Goal: Task Accomplishment & Management: Complete application form

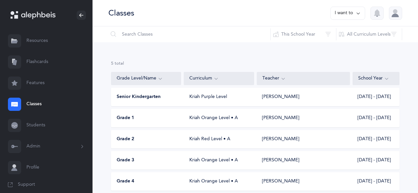
click at [138, 115] on div "Grade 1" at bounding box center [146, 118] width 70 height 7
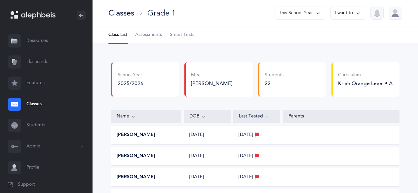
click at [144, 37] on span "Assessments" at bounding box center [148, 35] width 27 height 7
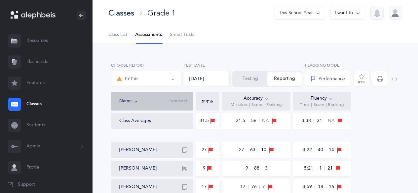
click at [364, 81] on span "%" at bounding box center [363, 82] width 3 height 4
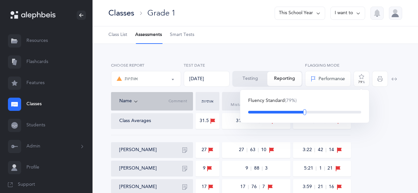
click at [305, 112] on div at bounding box center [304, 112] width 3 height 6
click at [305, 113] on div at bounding box center [305, 112] width 3 height 6
click at [379, 93] on div "Name Comment אותיות Accuracy Mistakes | Score | Ranking Fluency Time | Score | …" at bounding box center [255, 101] width 288 height 18
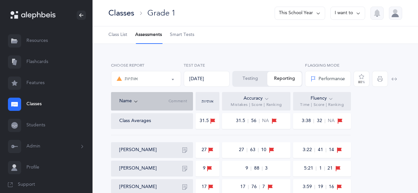
click at [318, 83] on div "Performance" at bounding box center [327, 78] width 35 height 11
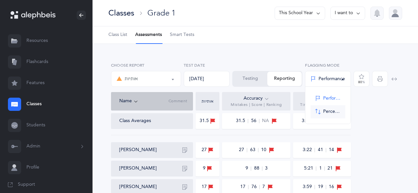
click at [317, 112] on span at bounding box center [317, 112] width 5 height 6
select select "2"
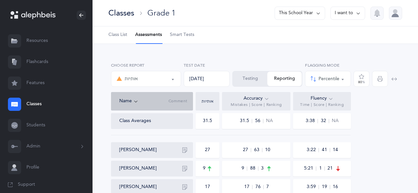
click at [335, 71] on button "Percentile" at bounding box center [328, 79] width 46 height 16
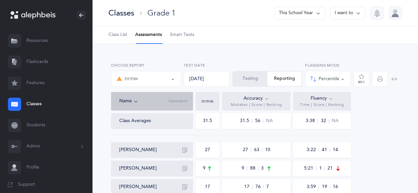
click at [268, 99] on icon at bounding box center [266, 98] width 5 height 7
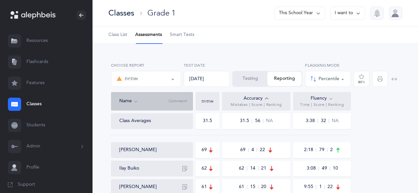
click at [268, 99] on icon at bounding box center [266, 98] width 5 height 7
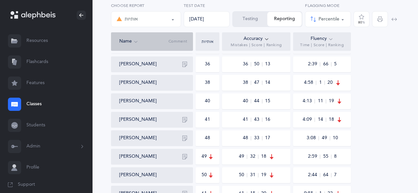
scroll to position [308, 0]
click at [331, 38] on icon at bounding box center [330, 38] width 5 height 7
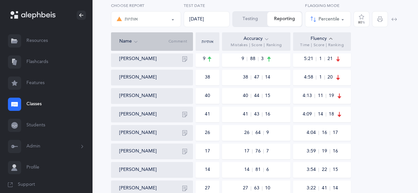
scroll to position [110, 0]
click at [331, 39] on icon at bounding box center [330, 38] width 5 height 7
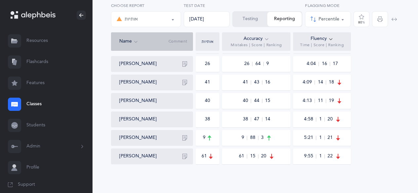
scroll to position [385, 0]
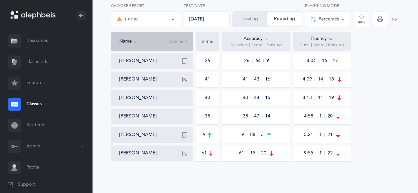
click at [187, 137] on icon "button" at bounding box center [184, 134] width 5 height 5
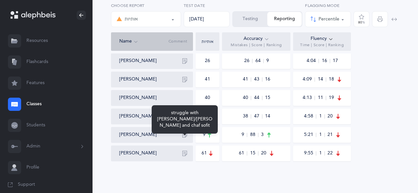
click at [183, 135] on icon "button" at bounding box center [184, 134] width 5 height 5
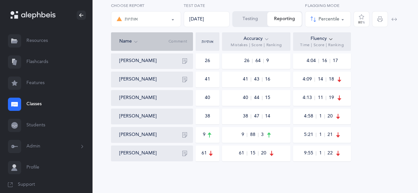
click at [183, 132] on button "button" at bounding box center [184, 135] width 11 height 11
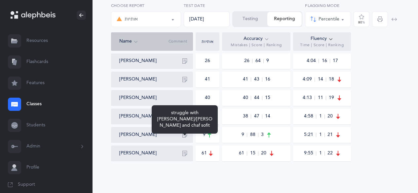
click at [183, 132] on button "button" at bounding box center [184, 135] width 11 height 11
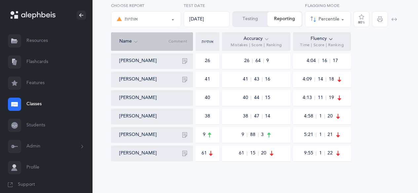
click at [183, 132] on button "button" at bounding box center [184, 135] width 11 height 11
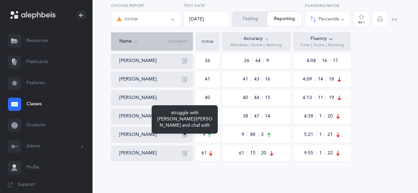
click at [183, 132] on button "button" at bounding box center [184, 135] width 11 height 11
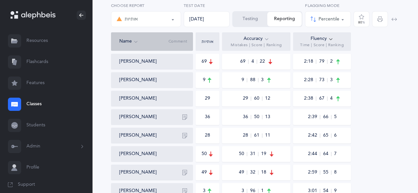
scroll to position [107, 0]
click at [266, 40] on icon at bounding box center [266, 38] width 5 height 7
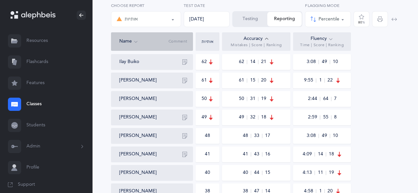
click at [266, 40] on icon at bounding box center [266, 38] width 5 height 7
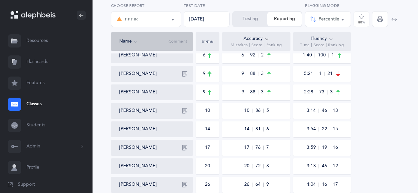
scroll to position [113, 0]
click at [188, 113] on button "button" at bounding box center [184, 111] width 11 height 11
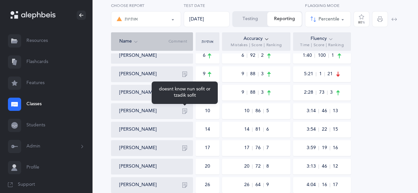
click at [183, 116] on button "button" at bounding box center [184, 111] width 11 height 11
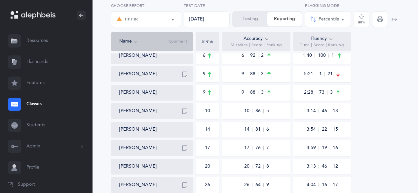
click at [185, 147] on icon "button" at bounding box center [184, 148] width 5 height 5
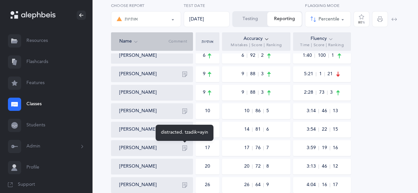
click at [244, 147] on span "17" at bounding box center [248, 148] width 9 height 4
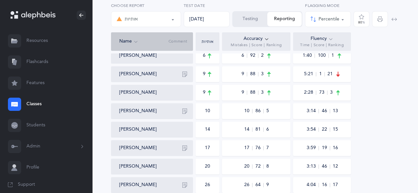
click at [183, 145] on button "button" at bounding box center [184, 148] width 11 height 11
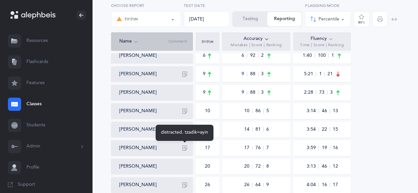
click at [183, 145] on button "button" at bounding box center [184, 148] width 11 height 11
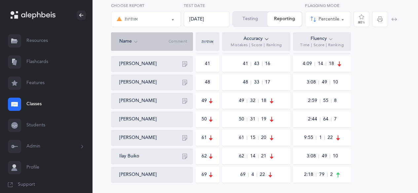
scroll to position [361, 0]
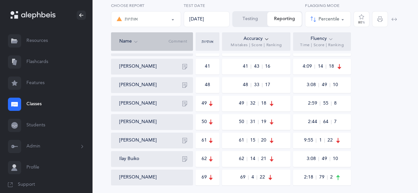
click at [186, 88] on icon "button" at bounding box center [184, 85] width 5 height 5
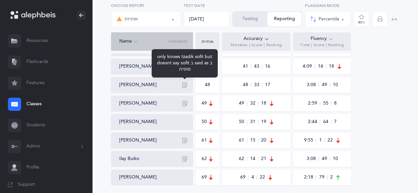
click at [185, 86] on icon "button" at bounding box center [184, 85] width 5 height 5
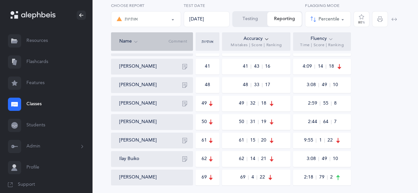
click at [184, 102] on icon "button" at bounding box center [184, 103] width 5 height 5
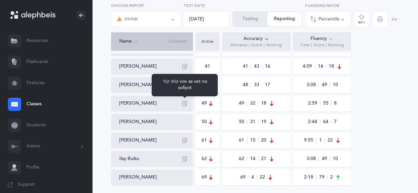
click at [182, 100] on button "button" at bounding box center [184, 103] width 11 height 11
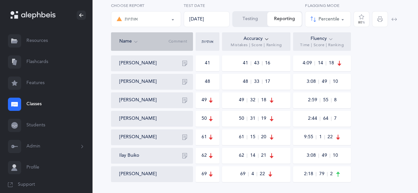
scroll to position [364, 0]
click at [183, 62] on icon "button" at bounding box center [184, 63] width 5 height 5
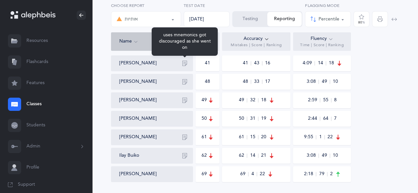
click at [183, 46] on div "uses mnemonics got discouraged as she went on" at bounding box center [185, 41] width 66 height 28
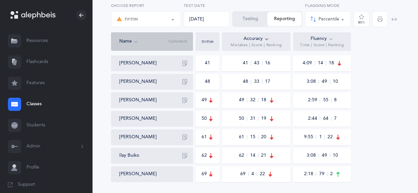
click at [136, 49] on div "Name Comment" at bounding box center [152, 41] width 82 height 18
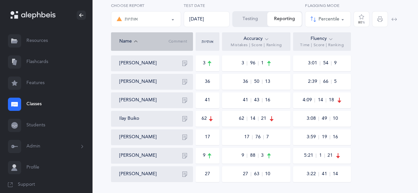
click at [135, 41] on icon at bounding box center [135, 41] width 5 height 7
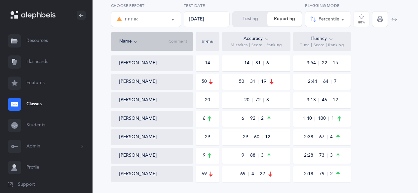
click at [267, 38] on icon at bounding box center [266, 38] width 5 height 7
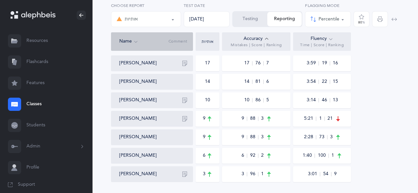
scroll to position [385, 0]
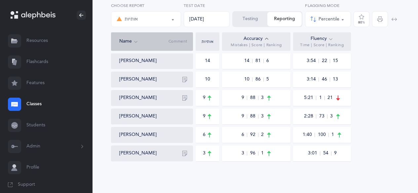
click at [266, 37] on icon at bounding box center [266, 38] width 5 height 7
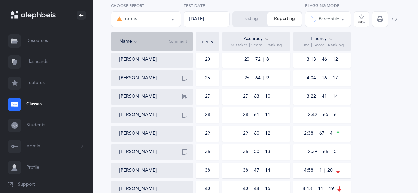
scroll to position [219, 0]
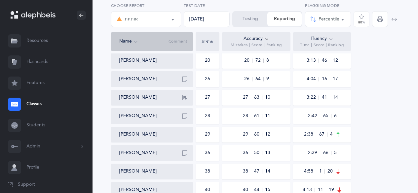
click at [31, 103] on link "Classes" at bounding box center [46, 104] width 92 height 21
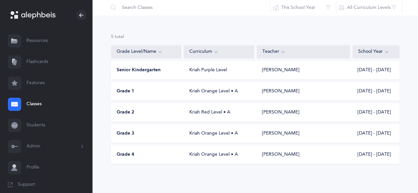
scroll to position [27, 0]
click at [125, 112] on span "Grade 2" at bounding box center [126, 112] width 18 height 7
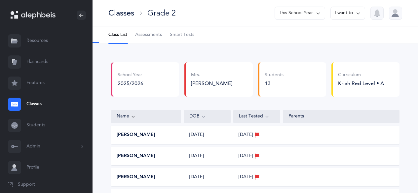
select select "9"
click at [148, 32] on span "Assessments" at bounding box center [148, 35] width 27 height 7
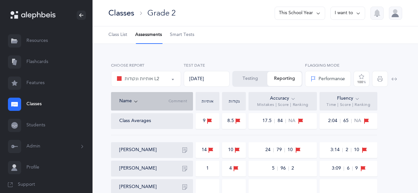
click at [323, 80] on div "Performance" at bounding box center [327, 79] width 34 height 7
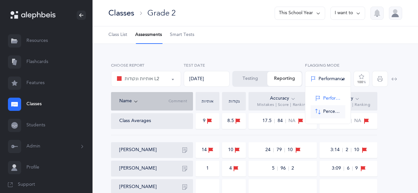
click at [317, 116] on link "Percentile" at bounding box center [327, 111] width 35 height 13
select select "2"
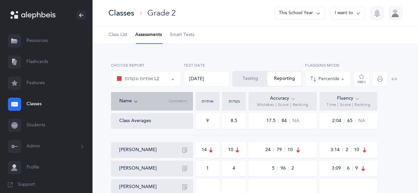
click at [365, 76] on div "100 %" at bounding box center [361, 79] width 9 height 10
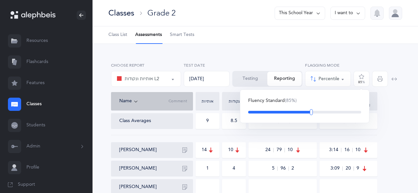
click at [311, 112] on div at bounding box center [304, 112] width 113 height 3
click at [304, 112] on div at bounding box center [304, 112] width 113 height 3
click at [307, 112] on div at bounding box center [304, 112] width 113 height 3
click at [305, 114] on div at bounding box center [304, 112] width 3 height 6
click at [359, 78] on icon "button" at bounding box center [361, 76] width 5 height 5
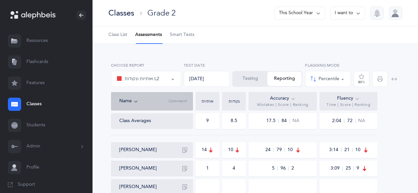
click at [292, 96] on icon at bounding box center [292, 98] width 5 height 7
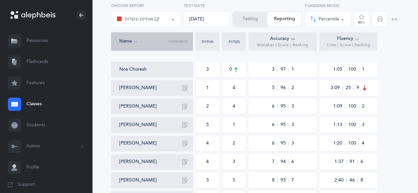
scroll to position [74, 0]
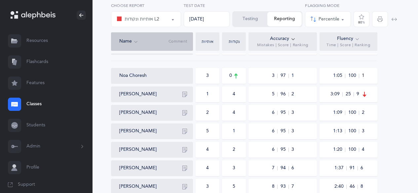
click at [398, 93] on div "Class Averages 9 8.5 17.5 84 NA 2:04 72 NA Noa Choresh 3 0 3 97 1 1:05 100 1 [P…" at bounding box center [255, 172] width 288 height 267
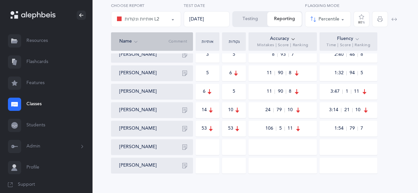
scroll to position [207, 0]
drag, startPoint x: 222, startPoint y: 157, endPoint x: 171, endPoint y: 19, distance: 146.9
click at [171, 19] on button "אותיות ונקודות L2" at bounding box center [146, 19] width 70 height 16
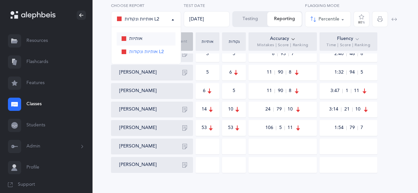
click at [142, 37] on span "אותיות" at bounding box center [135, 39] width 13 height 6
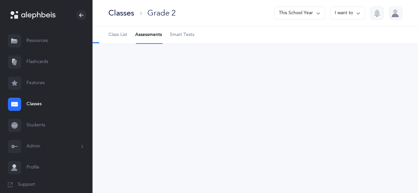
scroll to position [0, 0]
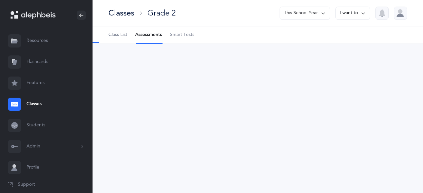
select select "2"
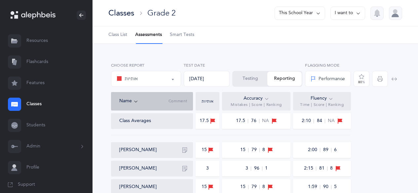
click at [321, 82] on div "Performance" at bounding box center [327, 79] width 34 height 7
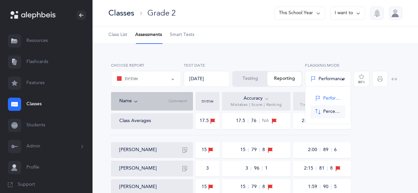
click at [319, 114] on span at bounding box center [317, 112] width 5 height 6
select select "2"
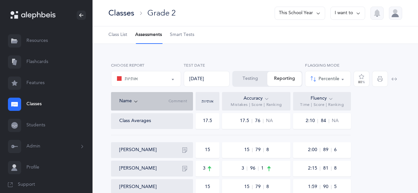
click at [265, 96] on icon at bounding box center [266, 98] width 5 height 7
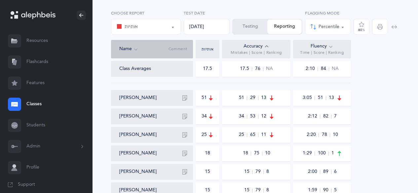
scroll to position [53, 0]
click at [267, 47] on icon at bounding box center [266, 46] width 5 height 7
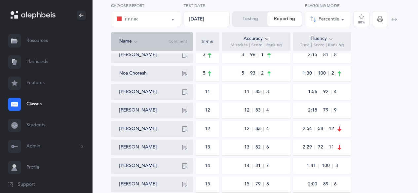
scroll to position [95, 0]
click at [185, 91] on icon "button" at bounding box center [184, 91] width 5 height 5
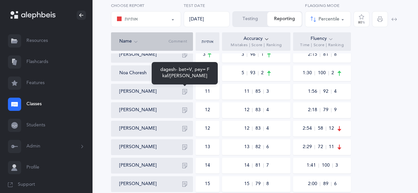
click at [180, 90] on button "button" at bounding box center [184, 92] width 11 height 11
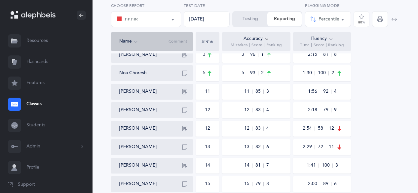
click at [181, 109] on button "button" at bounding box center [184, 110] width 11 height 11
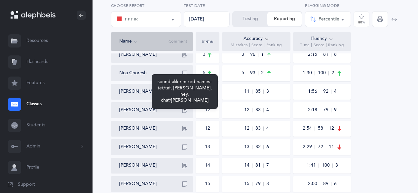
click at [184, 107] on button "button" at bounding box center [184, 110] width 11 height 11
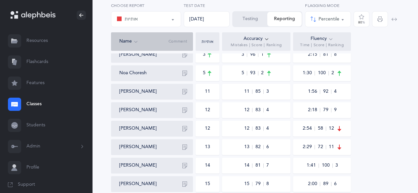
click at [182, 129] on button "button" at bounding box center [184, 129] width 11 height 11
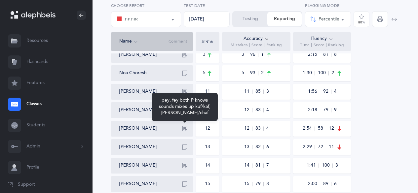
click at [182, 129] on button "button" at bounding box center [184, 129] width 11 height 11
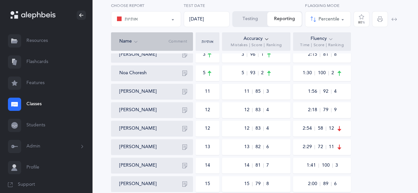
click at [185, 147] on icon "button" at bounding box center [184, 147] width 5 height 5
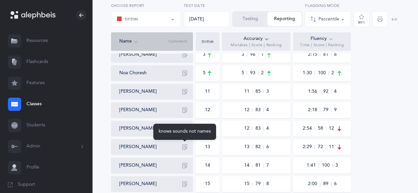
click at [185, 147] on icon "button" at bounding box center [184, 147] width 5 height 5
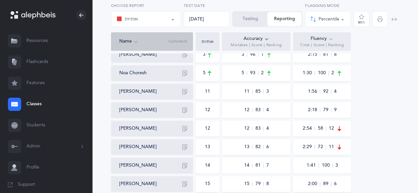
click at [184, 164] on icon "button" at bounding box center [184, 165] width 5 height 5
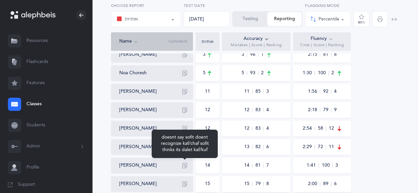
click at [184, 164] on icon "button" at bounding box center [184, 165] width 5 height 5
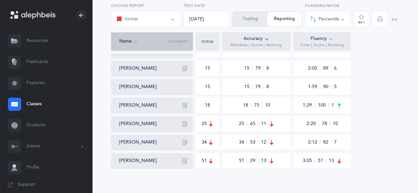
scroll to position [211, 0]
click at [186, 69] on icon "button" at bounding box center [184, 68] width 5 height 5
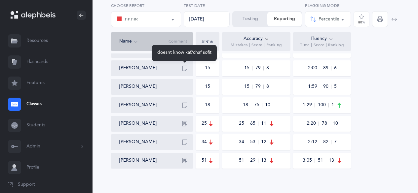
click at [186, 69] on icon "button" at bounding box center [184, 68] width 5 height 5
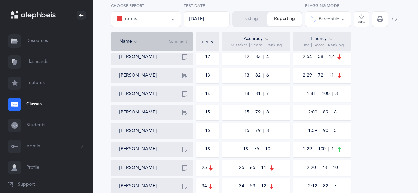
scroll to position [167, 0]
click at [395, 20] on icon "button" at bounding box center [393, 19] width 5 height 5
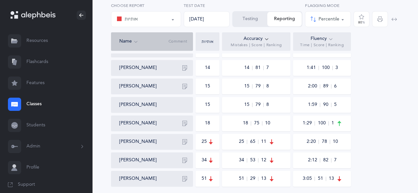
scroll to position [193, 0]
click at [184, 66] on icon "button" at bounding box center [184, 68] width 5 height 5
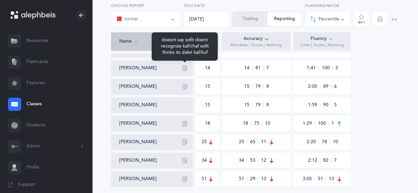
click at [185, 67] on icon "button" at bounding box center [184, 68] width 5 height 5
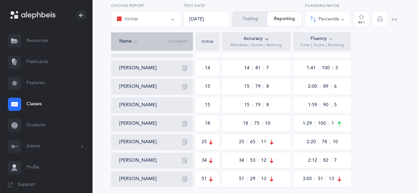
click at [182, 85] on icon "button" at bounding box center [184, 86] width 5 height 5
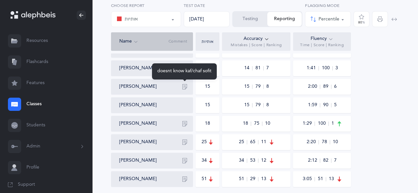
click at [182, 85] on icon "button" at bounding box center [184, 86] width 5 height 5
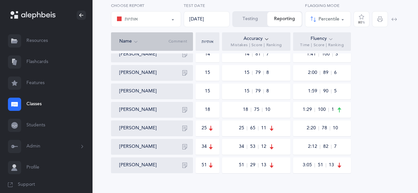
scroll to position [208, 0]
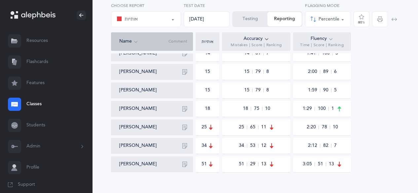
click at [186, 109] on icon "button" at bounding box center [184, 108] width 5 height 5
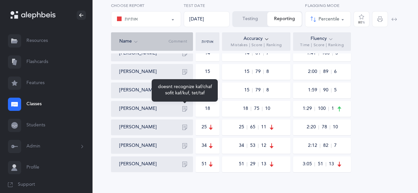
click at [186, 109] on icon "button" at bounding box center [184, 108] width 5 height 5
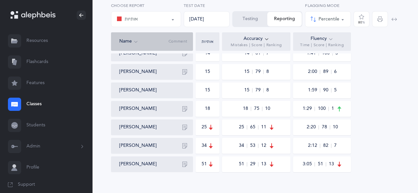
click at [183, 131] on button "button" at bounding box center [184, 127] width 11 height 11
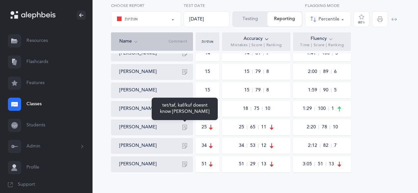
click at [183, 131] on button "button" at bounding box center [184, 127] width 11 height 11
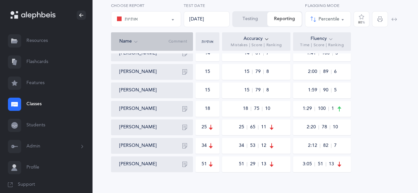
click at [184, 148] on icon "button" at bounding box center [184, 145] width 5 height 5
click at [184, 162] on icon "button" at bounding box center [184, 164] width 5 height 5
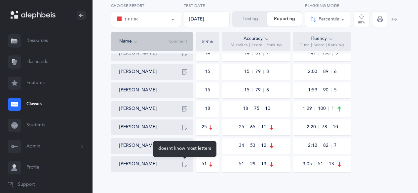
click at [163, 166] on div "[PERSON_NAME]" at bounding box center [154, 164] width 71 height 11
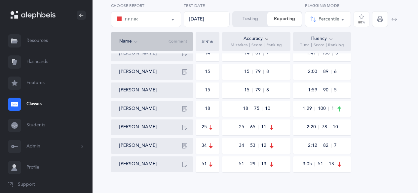
click at [169, 22] on div "אותיות" at bounding box center [146, 19] width 59 height 11
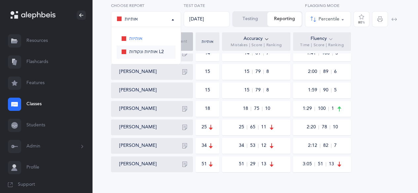
click at [149, 52] on span "אותיות ונקודות L2" at bounding box center [146, 52] width 35 height 6
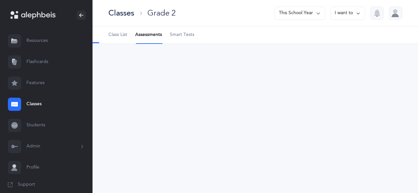
scroll to position [0, 0]
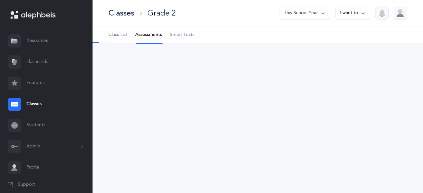
select select "9"
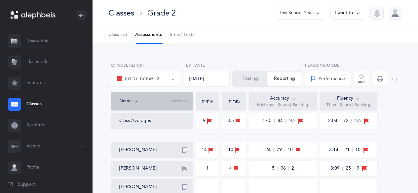
click at [328, 74] on div "Performance" at bounding box center [327, 78] width 35 height 11
click at [327, 111] on span "Percentile" at bounding box center [332, 112] width 18 height 6
select select "2"
click at [291, 98] on icon at bounding box center [292, 98] width 5 height 7
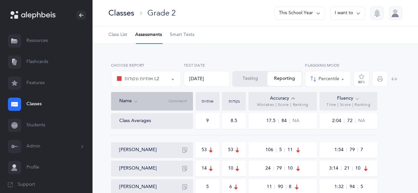
click at [291, 98] on icon at bounding box center [292, 98] width 5 height 7
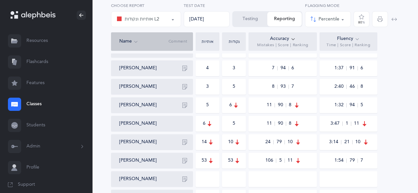
scroll to position [175, 0]
click at [184, 87] on icon "button" at bounding box center [184, 86] width 5 height 5
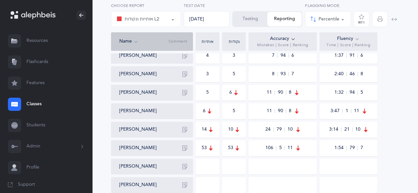
scroll to position [189, 0]
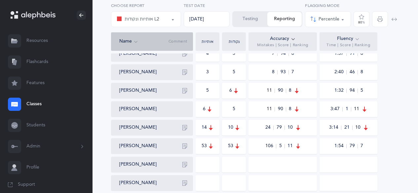
click at [184, 90] on icon "button" at bounding box center [184, 90] width 5 height 5
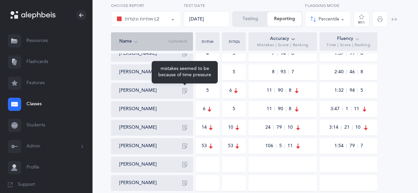
click at [184, 90] on icon "button" at bounding box center [184, 90] width 5 height 5
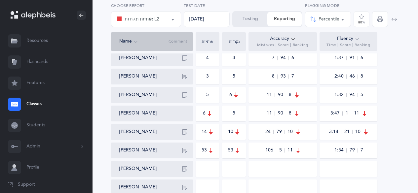
scroll to position [183, 0]
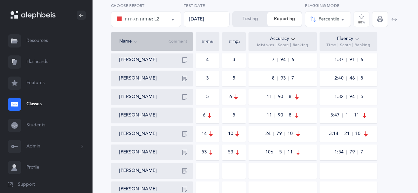
click at [161, 18] on div "אותיות ונקודות L2" at bounding box center [146, 19] width 59 height 11
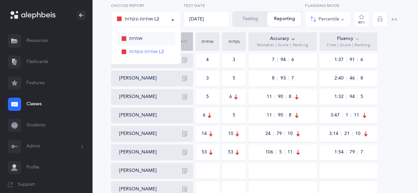
click at [138, 41] on span "אותיות" at bounding box center [135, 39] width 13 height 6
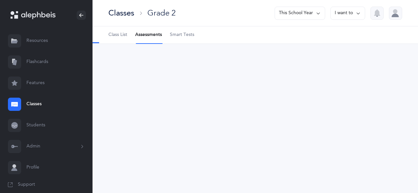
scroll to position [0, 0]
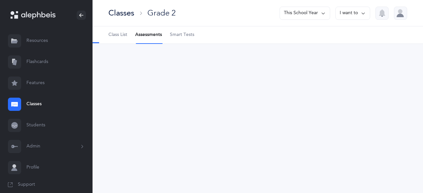
select select "2"
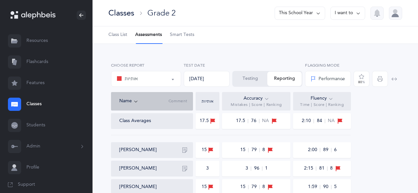
click at [319, 81] on div "Performance" at bounding box center [327, 79] width 34 height 7
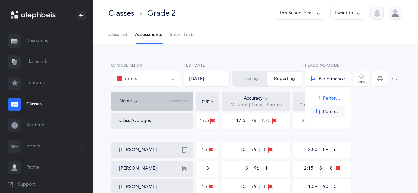
click at [319, 107] on link "Percentile" at bounding box center [327, 111] width 35 height 13
select select "2"
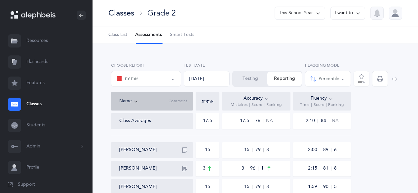
click at [267, 99] on icon at bounding box center [266, 98] width 5 height 7
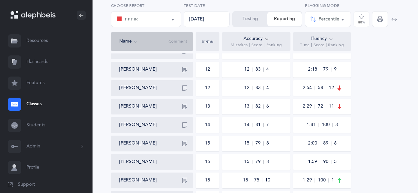
scroll to position [135, 0]
click at [183, 108] on icon "button" at bounding box center [184, 107] width 5 height 5
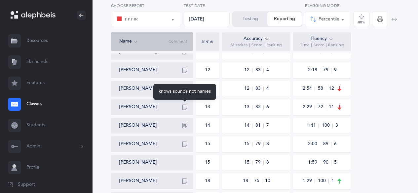
click at [183, 108] on icon "button" at bounding box center [184, 107] width 5 height 5
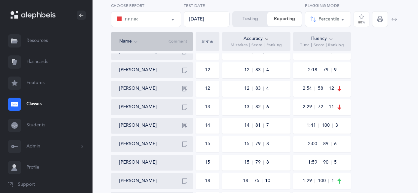
click at [177, 19] on button "אותיות" at bounding box center [146, 19] width 70 height 16
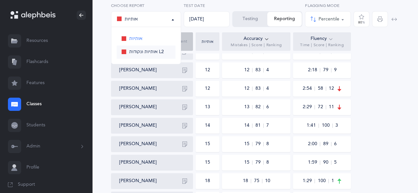
click at [152, 52] on span "אותיות ונקודות L2" at bounding box center [146, 52] width 35 height 6
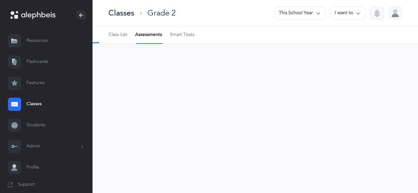
scroll to position [0, 0]
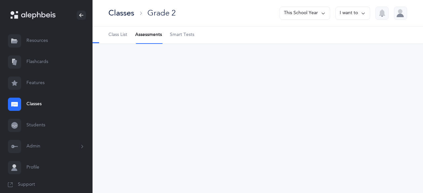
select select "9"
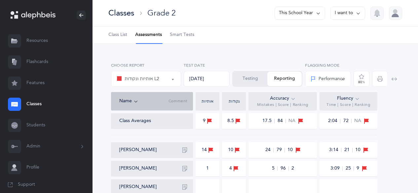
click at [314, 82] on div "Performance" at bounding box center [327, 79] width 34 height 7
click at [317, 111] on span at bounding box center [317, 112] width 5 height 6
select select "2"
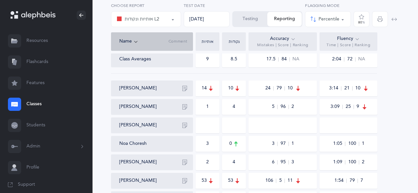
scroll to position [60, 0]
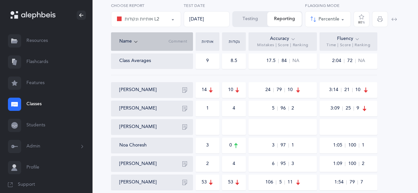
click at [295, 39] on div "Accuracy Mistakes | Score | Ranking" at bounding box center [282, 41] width 68 height 18
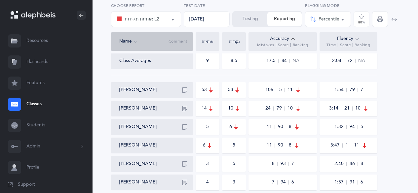
click at [295, 39] on div "Accuracy Mistakes | Score | Ranking" at bounding box center [282, 41] width 68 height 18
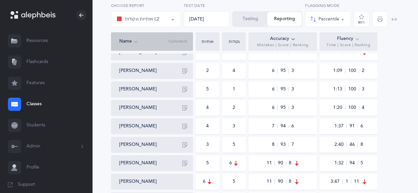
scroll to position [117, 0]
click at [185, 110] on icon "button" at bounding box center [184, 107] width 5 height 5
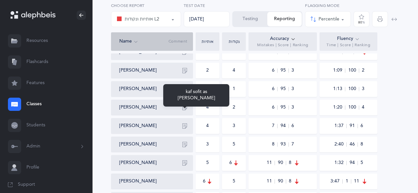
click at [185, 110] on icon "button" at bounding box center [184, 107] width 5 height 5
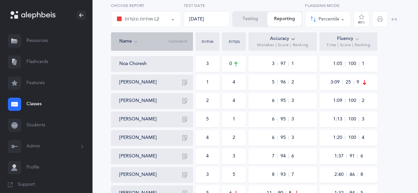
scroll to position [86, 0]
click at [185, 101] on icon "button" at bounding box center [184, 101] width 5 height 5
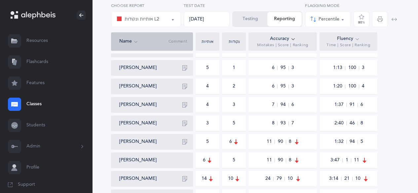
scroll to position [138, 0]
click at [185, 147] on div "[PERSON_NAME]" at bounding box center [152, 142] width 82 height 16
click at [185, 145] on button "button" at bounding box center [184, 141] width 11 height 11
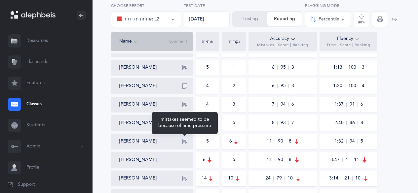
click at [185, 145] on button "button" at bounding box center [184, 141] width 11 height 11
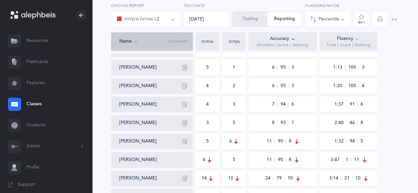
click at [182, 124] on button "button" at bounding box center [184, 123] width 11 height 11
click at [186, 68] on icon "button" at bounding box center [184, 67] width 5 height 5
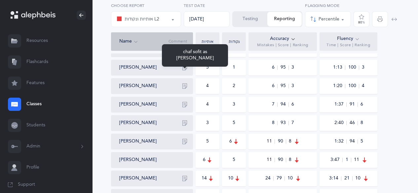
click at [186, 68] on icon "button" at bounding box center [184, 67] width 5 height 5
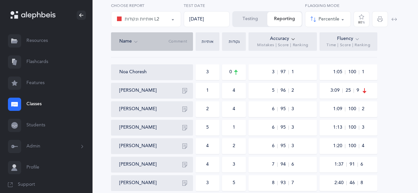
scroll to position [78, 0]
click at [186, 93] on icon "button" at bounding box center [184, 91] width 5 height 5
click at [185, 110] on icon "button" at bounding box center [184, 109] width 5 height 5
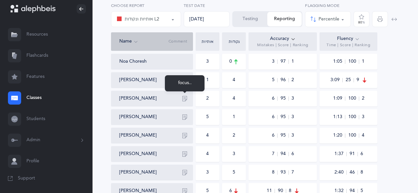
scroll to position [105, 0]
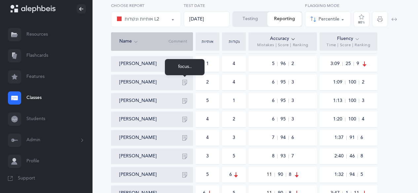
click at [33, 97] on link "Classes" at bounding box center [46, 98] width 92 height 21
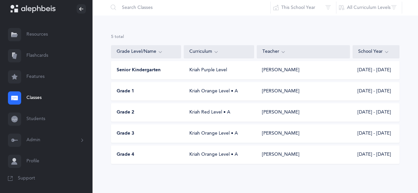
scroll to position [27, 0]
click at [125, 134] on span "Grade 3" at bounding box center [126, 133] width 18 height 7
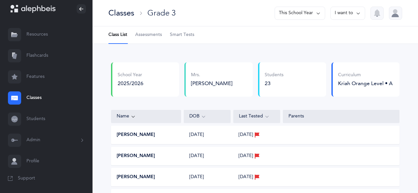
click at [144, 31] on link "Assessments" at bounding box center [148, 34] width 27 height 17
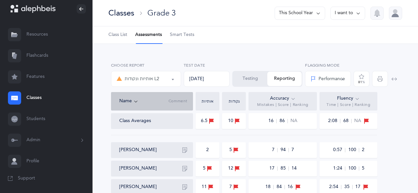
click at [169, 82] on div "אותיות ונקודות L2" at bounding box center [146, 78] width 59 height 11
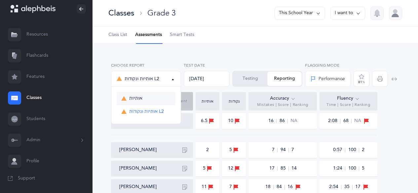
click at [143, 101] on link "אותיות" at bounding box center [146, 98] width 59 height 13
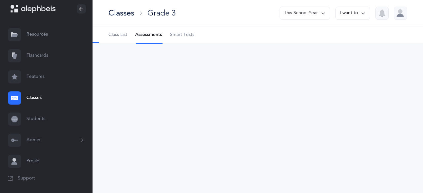
select select "2"
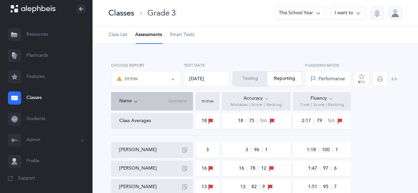
click at [365, 82] on span "81 %" at bounding box center [361, 79] width 16 height 16
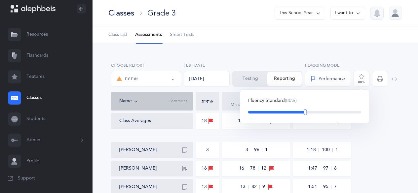
click at [305, 112] on div at bounding box center [305, 112] width 3 height 6
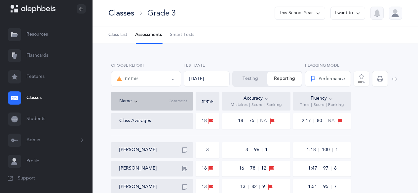
click at [172, 82] on button "אותיות" at bounding box center [146, 79] width 70 height 16
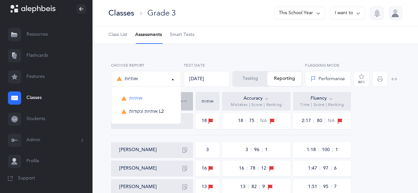
click at [172, 82] on button "אותיות" at bounding box center [146, 79] width 70 height 16
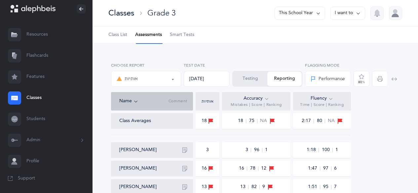
click at [265, 99] on icon at bounding box center [266, 98] width 5 height 7
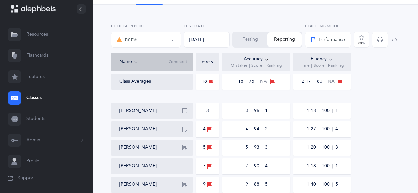
scroll to position [39, 0]
click at [318, 40] on div "Performance" at bounding box center [327, 40] width 34 height 7
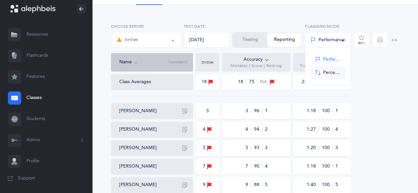
click at [316, 75] on span at bounding box center [317, 73] width 5 height 6
select select "2"
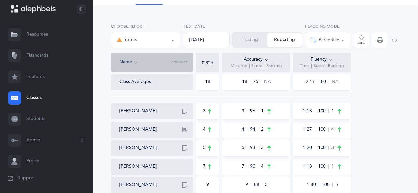
click at [267, 59] on icon at bounding box center [266, 59] width 5 height 7
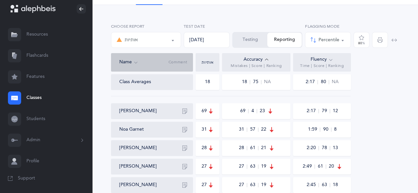
click at [267, 59] on icon at bounding box center [266, 59] width 5 height 7
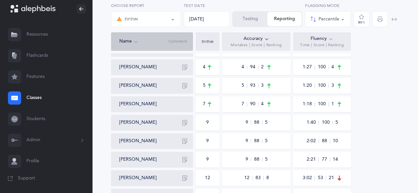
scroll to position [102, 0]
click at [184, 84] on icon "button" at bounding box center [184, 85] width 5 height 5
click at [184, 66] on icon "button" at bounding box center [184, 66] width 5 height 5
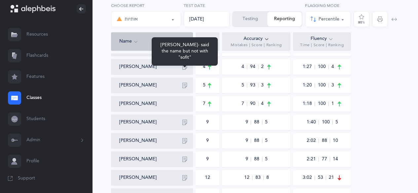
click at [184, 66] on icon "button" at bounding box center [184, 66] width 5 height 5
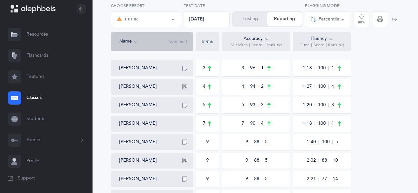
scroll to position [82, 0]
click at [184, 69] on icon "button" at bounding box center [184, 68] width 5 height 5
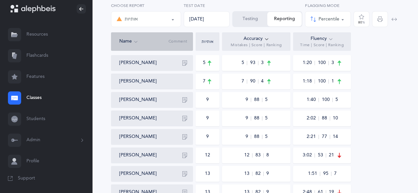
scroll to position [127, 0]
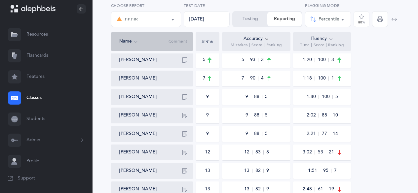
click at [182, 96] on button "button" at bounding box center [184, 97] width 11 height 11
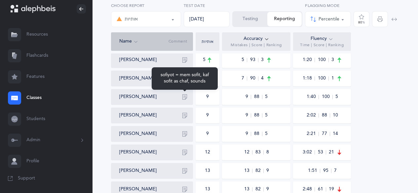
click at [182, 96] on button "button" at bounding box center [184, 97] width 11 height 11
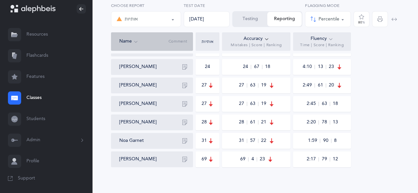
scroll to position [404, 0]
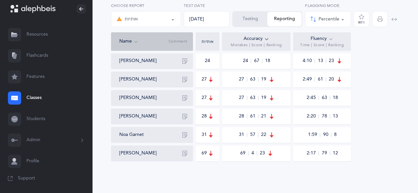
click at [183, 153] on icon "button" at bounding box center [184, 153] width 5 height 5
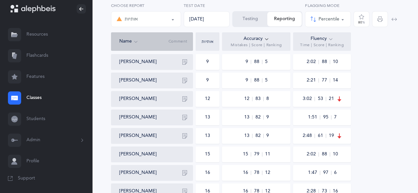
scroll to position [179, 0]
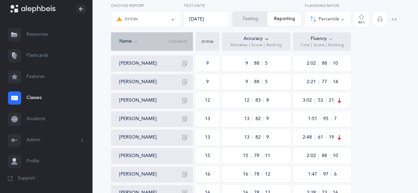
click at [183, 138] on icon "button" at bounding box center [184, 137] width 5 height 5
click at [184, 115] on button "button" at bounding box center [184, 119] width 11 height 11
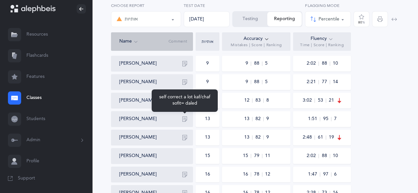
click at [184, 115] on button "button" at bounding box center [184, 119] width 11 height 11
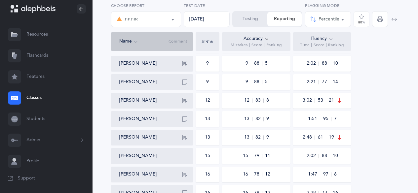
click at [184, 102] on icon "button" at bounding box center [184, 100] width 5 height 5
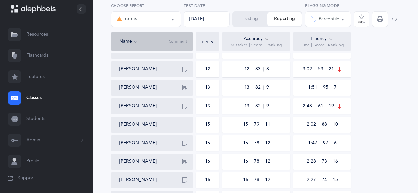
scroll to position [212, 0]
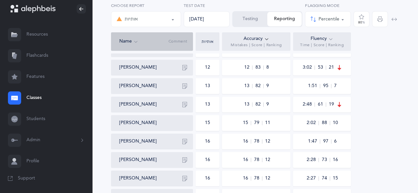
click at [265, 78] on div "Class Averages 18 18 75 NA 2:17 80 NA Lotem Aharoni 3 3 96 1 1:18 100 1 [PERSON…" at bounding box center [255, 127] width 288 height 452
click at [187, 63] on button "button" at bounding box center [184, 67] width 11 height 11
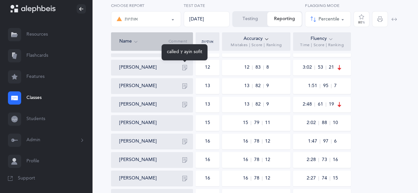
click at [178, 70] on div "[PERSON_NAME]" at bounding box center [154, 67] width 71 height 11
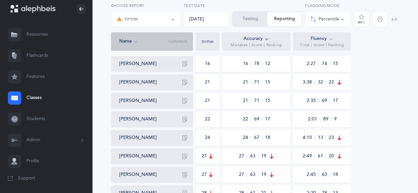
scroll to position [327, 0]
click at [183, 121] on icon "button" at bounding box center [184, 119] width 5 height 5
click at [184, 118] on icon "button" at bounding box center [184, 119] width 5 height 5
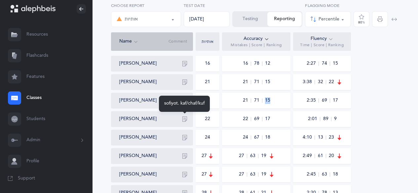
click at [182, 122] on button "button" at bounding box center [184, 119] width 11 height 11
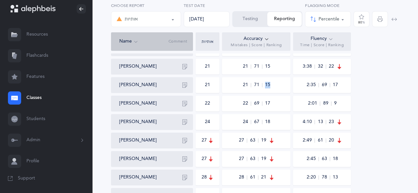
scroll to position [343, 0]
click at [185, 157] on icon "button" at bounding box center [184, 158] width 5 height 5
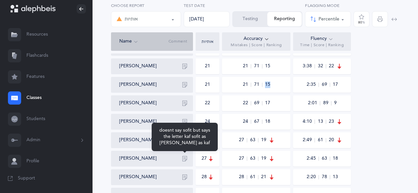
click at [185, 155] on button "button" at bounding box center [184, 159] width 11 height 11
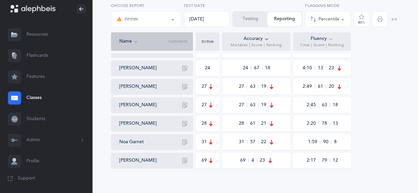
scroll to position [404, 0]
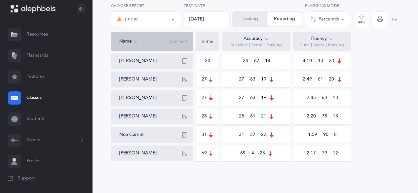
click at [185, 137] on icon "button" at bounding box center [184, 134] width 5 height 5
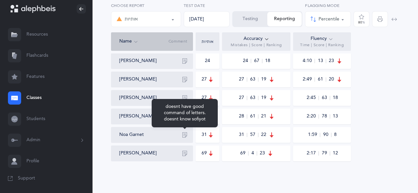
click at [185, 137] on icon "button" at bounding box center [184, 134] width 5 height 5
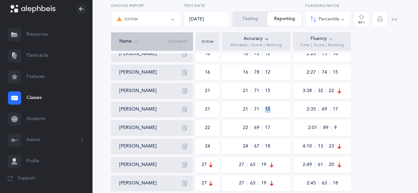
scroll to position [317, 0]
click at [167, 136] on div "[PERSON_NAME]" at bounding box center [152, 129] width 82 height 16
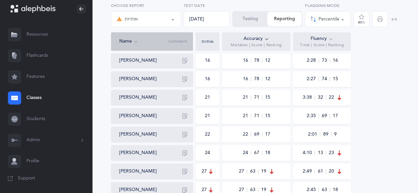
scroll to position [309, 0]
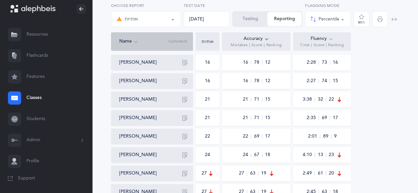
click at [182, 100] on icon "button" at bounding box center [184, 99] width 5 height 5
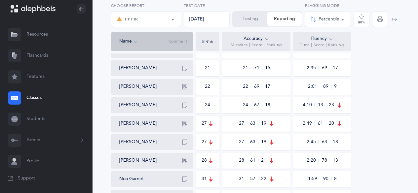
scroll to position [359, 0]
click at [174, 23] on button "אותיות" at bounding box center [146, 19] width 70 height 16
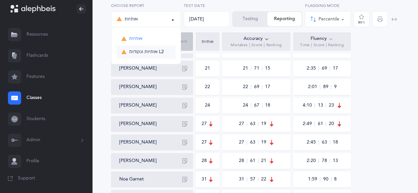
click at [144, 54] on span "אותיות ונקודות L2" at bounding box center [146, 52] width 35 height 6
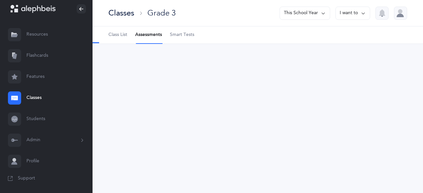
select select "9"
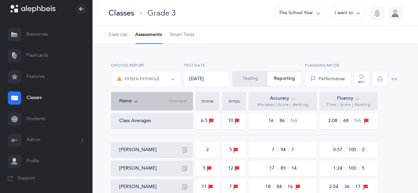
click at [319, 83] on div "Performance" at bounding box center [327, 78] width 35 height 11
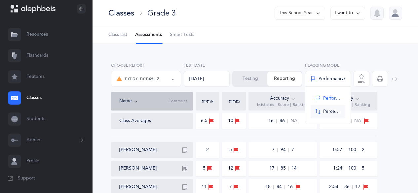
click at [314, 112] on link "Percentile" at bounding box center [327, 111] width 35 height 13
select select "2"
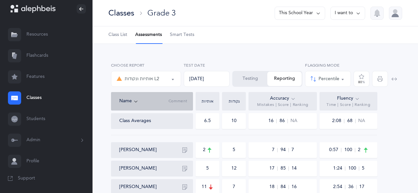
click at [292, 98] on icon at bounding box center [292, 98] width 5 height 7
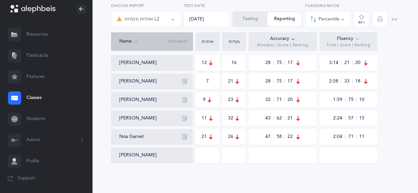
scroll to position [404, 0]
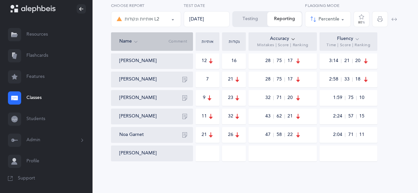
click at [181, 132] on button "button" at bounding box center [184, 135] width 11 height 11
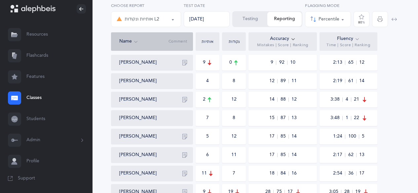
scroll to position [253, 0]
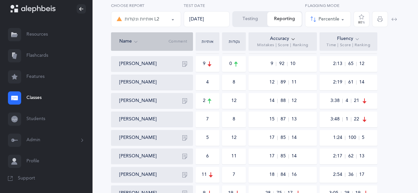
click at [187, 101] on icon "button" at bounding box center [184, 100] width 5 height 5
click at [182, 141] on button "button" at bounding box center [184, 138] width 11 height 11
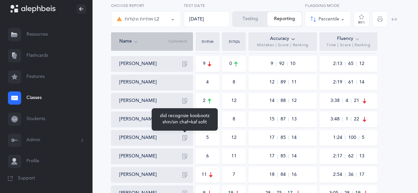
click at [182, 66] on icon "button" at bounding box center [184, 63] width 5 height 5
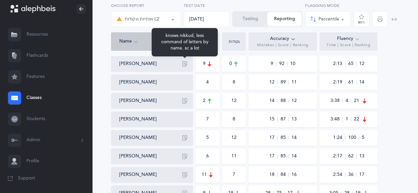
click at [180, 63] on button "button" at bounding box center [184, 64] width 11 height 11
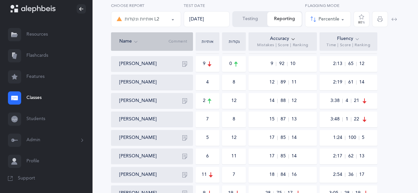
click at [185, 102] on icon "button" at bounding box center [184, 100] width 5 height 5
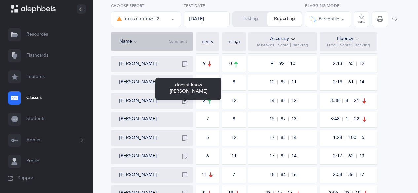
click at [185, 102] on icon "button" at bounding box center [184, 100] width 5 height 5
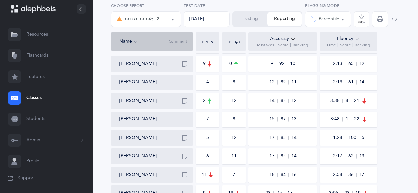
click at [186, 137] on icon "button" at bounding box center [184, 137] width 5 height 5
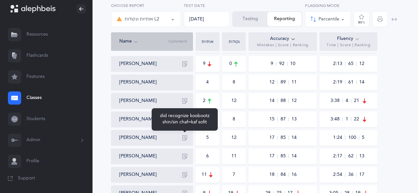
click at [183, 134] on button "button" at bounding box center [184, 138] width 11 height 11
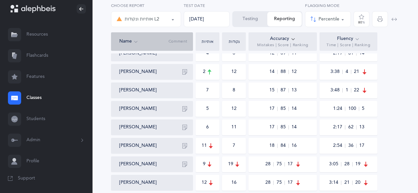
scroll to position [282, 0]
click at [186, 128] on icon "button" at bounding box center [184, 127] width 5 height 5
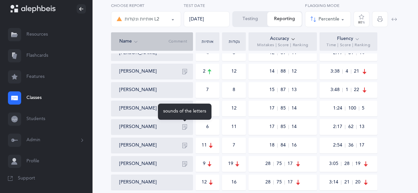
click at [186, 128] on icon "button" at bounding box center [184, 127] width 5 height 5
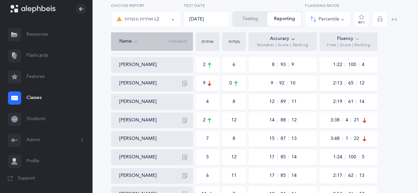
scroll to position [234, 0]
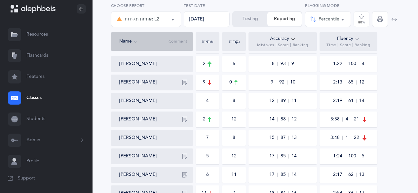
click at [187, 118] on icon "button" at bounding box center [184, 119] width 5 height 5
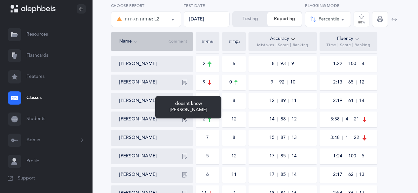
click at [187, 118] on icon "button" at bounding box center [184, 119] width 5 height 5
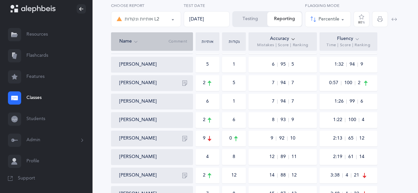
scroll to position [178, 0]
click at [186, 142] on button "button" at bounding box center [184, 138] width 11 height 11
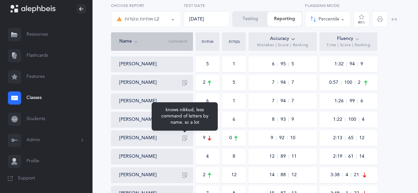
click at [186, 142] on button "button" at bounding box center [184, 138] width 11 height 11
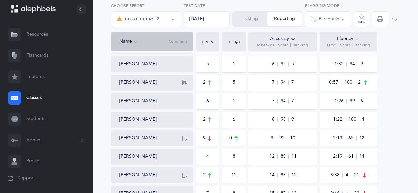
click at [176, 21] on button "אותיות ונקודות L2" at bounding box center [146, 19] width 70 height 16
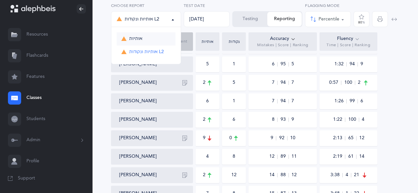
click at [145, 39] on link "אותיות" at bounding box center [146, 38] width 59 height 13
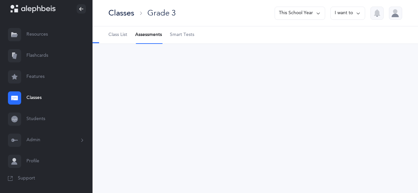
scroll to position [0, 0]
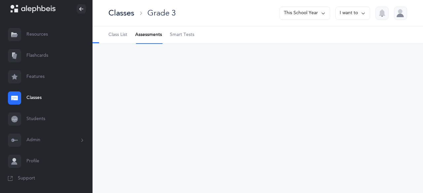
select select "2"
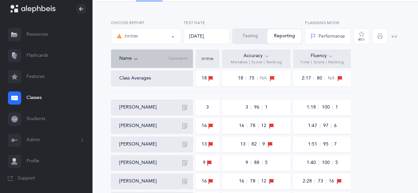
scroll to position [45, 0]
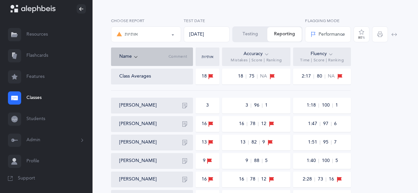
click at [327, 37] on div "Performance" at bounding box center [327, 34] width 34 height 7
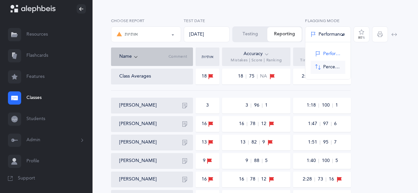
click at [322, 69] on link "Percentile" at bounding box center [327, 67] width 35 height 13
select select "2"
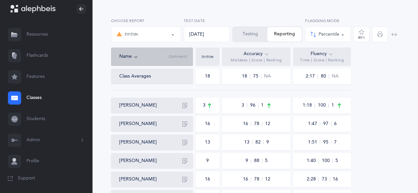
click at [267, 54] on icon at bounding box center [266, 54] width 5 height 7
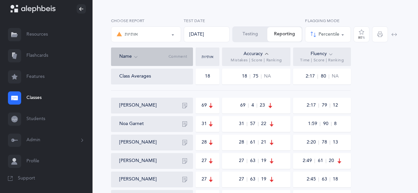
click at [267, 54] on icon at bounding box center [266, 54] width 5 height 7
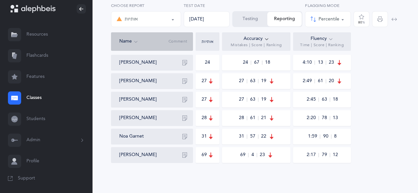
scroll to position [404, 0]
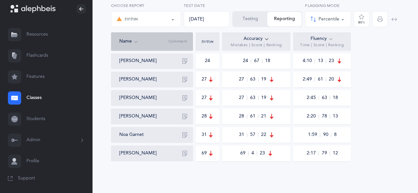
click at [185, 117] on icon "button" at bounding box center [184, 116] width 5 height 5
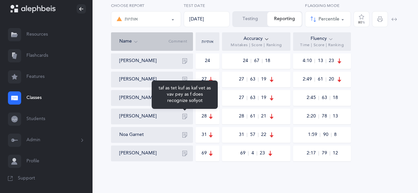
click at [185, 117] on icon "button" at bounding box center [184, 116] width 5 height 5
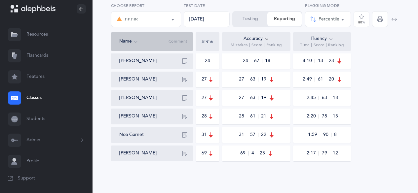
click at [184, 116] on icon "button" at bounding box center [184, 116] width 5 height 5
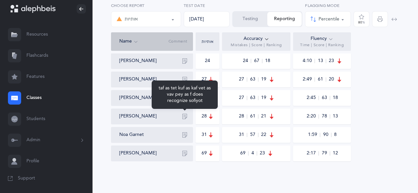
click at [179, 116] on div "[PERSON_NAME]" at bounding box center [154, 116] width 71 height 11
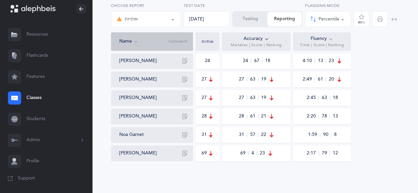
click at [184, 78] on icon "button" at bounding box center [184, 79] width 5 height 5
click at [185, 101] on button "button" at bounding box center [184, 98] width 11 height 11
drag, startPoint x: 179, startPoint y: 29, endPoint x: 175, endPoint y: 20, distance: 9.3
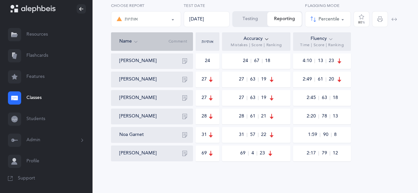
click at [175, 20] on div "אותיות אותיות ונקודות L2 אותיות Choose report" at bounding box center [146, 18] width 73 height 30
click at [175, 20] on button "אותיות" at bounding box center [146, 19] width 70 height 16
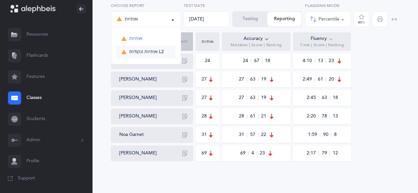
click at [160, 49] on span "אותיות ונקודות L2" at bounding box center [146, 52] width 35 height 6
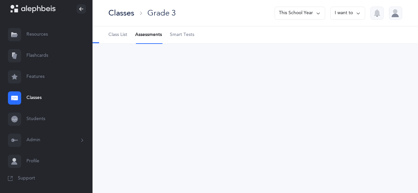
scroll to position [0, 0]
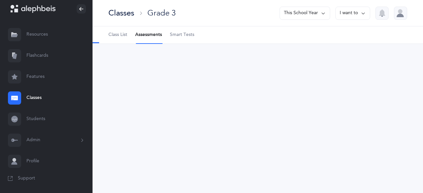
select select "9"
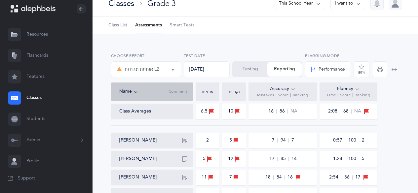
scroll to position [10, 0]
click at [291, 88] on icon at bounding box center [292, 88] width 5 height 7
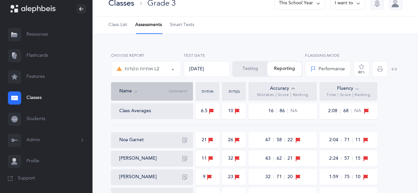
click at [294, 88] on icon at bounding box center [292, 88] width 5 height 7
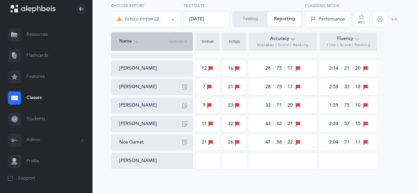
scroll to position [404, 0]
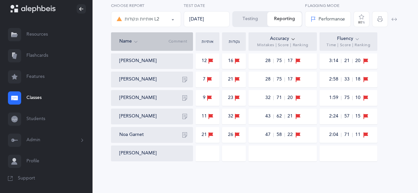
click at [331, 20] on div "Performance" at bounding box center [327, 19] width 34 height 7
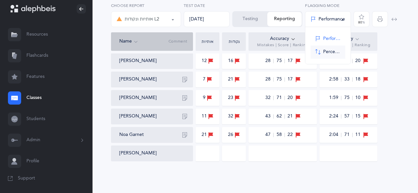
click at [322, 50] on link "Percentile" at bounding box center [327, 52] width 35 height 13
select select "2"
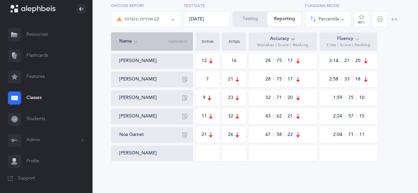
click at [291, 35] on div "Accuracy Mistakes | Score | Ranking" at bounding box center [282, 41] width 68 height 18
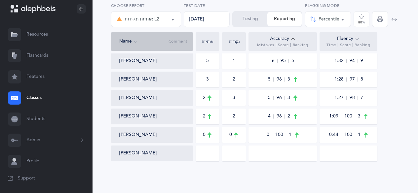
click at [293, 37] on icon at bounding box center [292, 38] width 5 height 7
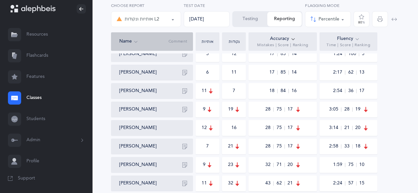
scroll to position [330, 0]
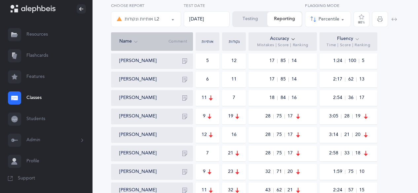
click at [185, 117] on icon "button" at bounding box center [184, 116] width 5 height 5
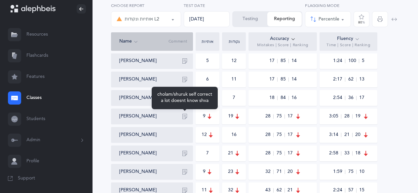
click at [185, 117] on icon "button" at bounding box center [184, 116] width 5 height 5
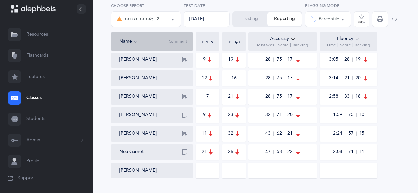
scroll to position [387, 0]
click at [185, 116] on icon "button" at bounding box center [184, 114] width 5 height 5
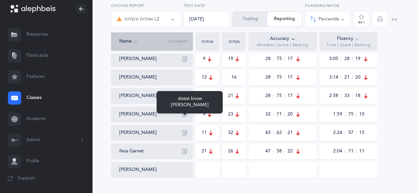
click at [185, 116] on icon "button" at bounding box center [184, 114] width 5 height 5
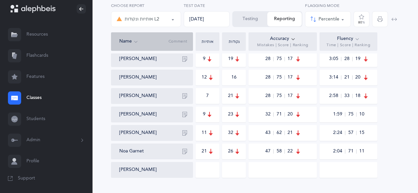
click at [184, 116] on icon "button" at bounding box center [184, 114] width 5 height 5
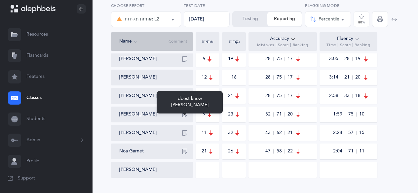
click at [184, 116] on icon "button" at bounding box center [184, 114] width 5 height 5
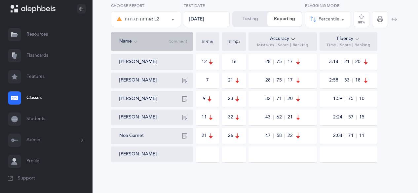
scroll to position [404, 0]
click at [185, 100] on icon "button" at bounding box center [184, 97] width 5 height 5
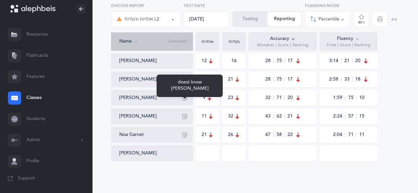
click at [184, 119] on icon "button" at bounding box center [184, 116] width 5 height 5
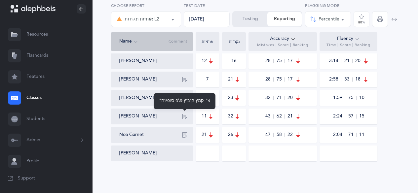
click at [185, 114] on icon "button" at bounding box center [184, 116] width 5 height 5
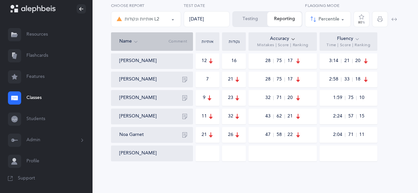
click at [185, 114] on icon "button" at bounding box center [184, 116] width 5 height 5
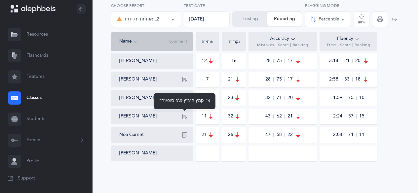
click at [185, 114] on icon "button" at bounding box center [184, 116] width 5 height 5
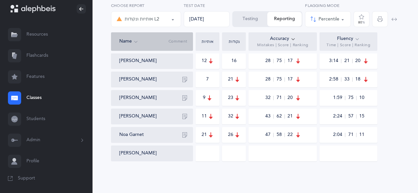
click at [186, 79] on icon "button" at bounding box center [184, 79] width 5 height 5
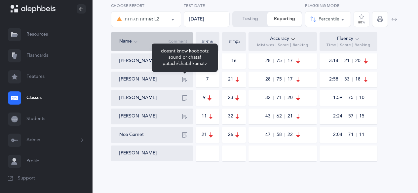
click at [186, 79] on icon "button" at bounding box center [184, 79] width 5 height 5
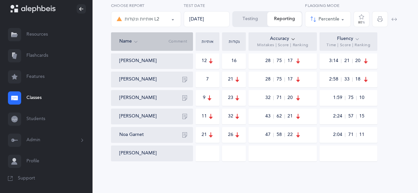
click at [182, 81] on icon "button" at bounding box center [184, 79] width 5 height 5
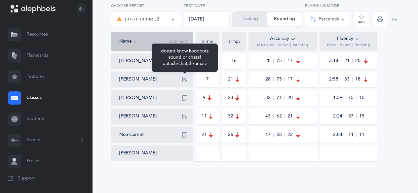
click at [182, 81] on icon "button" at bounding box center [184, 79] width 5 height 5
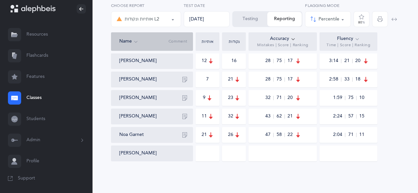
click at [182, 131] on button "button" at bounding box center [184, 135] width 11 height 11
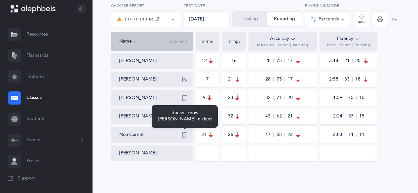
click at [182, 131] on button "button" at bounding box center [184, 135] width 11 height 11
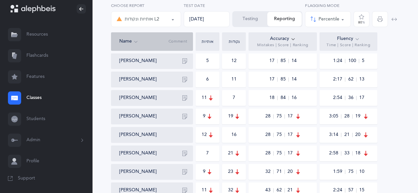
scroll to position [328, 0]
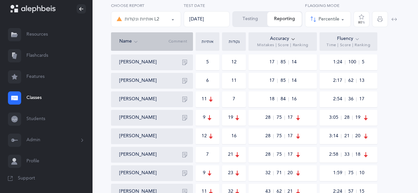
click at [186, 117] on icon "button" at bounding box center [184, 117] width 5 height 5
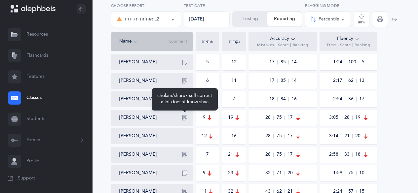
click at [185, 116] on icon "button" at bounding box center [184, 117] width 5 height 5
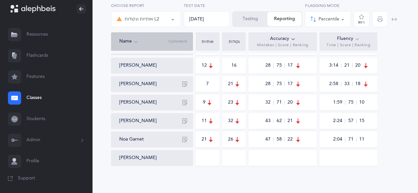
scroll to position [404, 0]
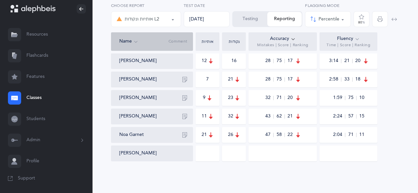
click at [181, 136] on button "button" at bounding box center [184, 135] width 11 height 11
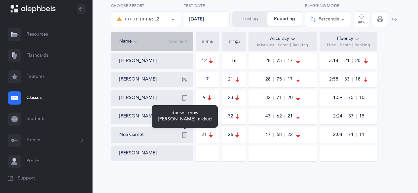
click at [181, 136] on button "button" at bounding box center [184, 135] width 11 height 11
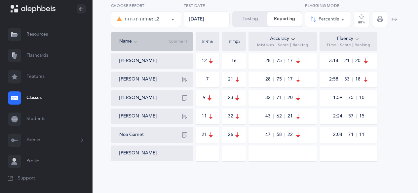
scroll to position [399, 0]
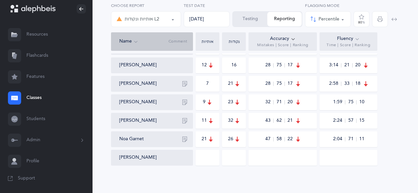
click at [186, 138] on icon "button" at bounding box center [184, 139] width 5 height 5
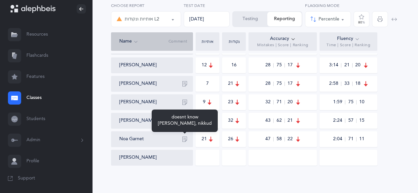
click at [186, 138] on icon "button" at bounding box center [184, 139] width 5 height 5
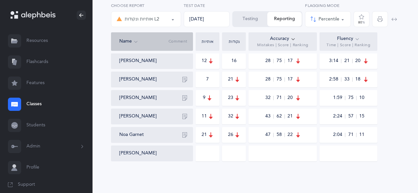
scroll to position [6, 0]
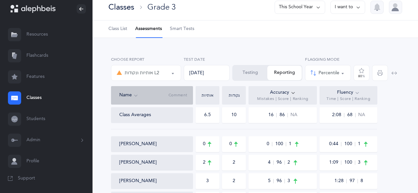
scroll to position [51, 0]
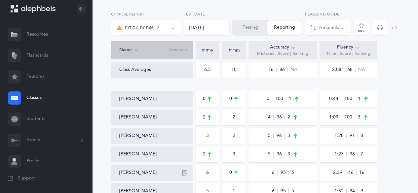
click at [42, 121] on link "Students" at bounding box center [46, 119] width 92 height 21
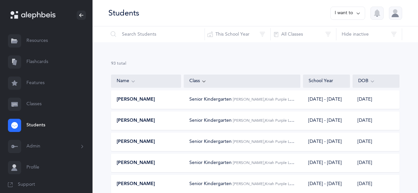
click at [34, 105] on link "Classes" at bounding box center [46, 104] width 92 height 21
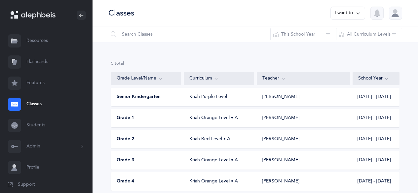
click at [352, 10] on button "I want to" at bounding box center [347, 13] width 35 height 13
click at [335, 42] on button "Add new" at bounding box center [341, 46] width 37 height 12
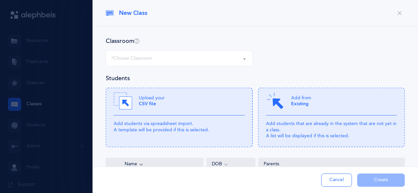
select select
click at [208, 57] on div "*Choose Classroom" at bounding box center [179, 58] width 136 height 11
select select
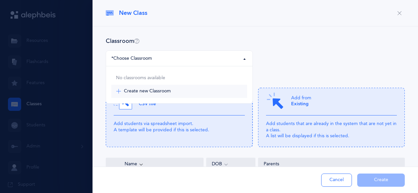
click at [163, 93] on span "Create new Classroom" at bounding box center [147, 92] width 47 height 6
select select "-1"
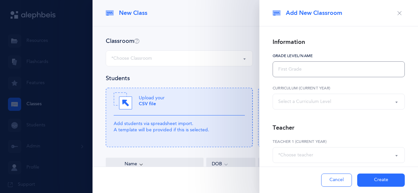
click at [288, 66] on input "text" at bounding box center [338, 69] width 132 height 16
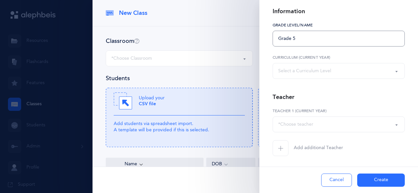
type input "Grade 5"
click at [313, 123] on div "*Choose teacher" at bounding box center [338, 124] width 121 height 11
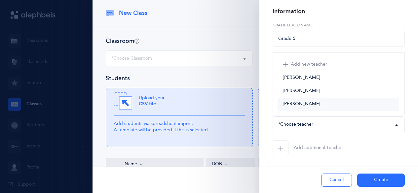
click at [296, 102] on span "[PERSON_NAME]" at bounding box center [301, 104] width 37 height 6
select select "2416"
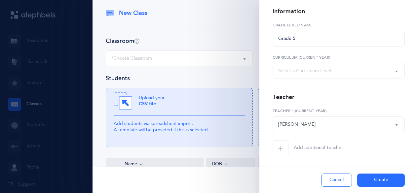
click at [297, 74] on div "Select a Curriculum Level" at bounding box center [304, 71] width 53 height 7
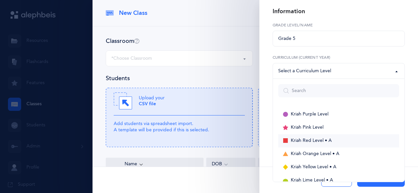
click at [299, 139] on span "Kriah Red Level • A" at bounding box center [311, 141] width 41 height 6
select select "2"
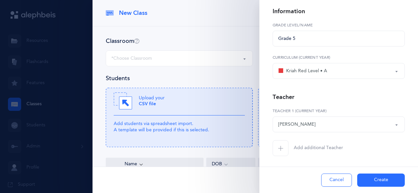
scroll to position [27, 0]
click at [382, 185] on button "Create" at bounding box center [381, 180] width 48 height 13
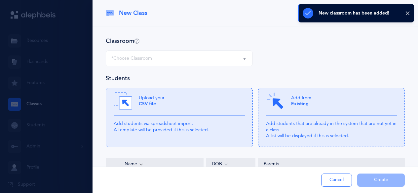
select select "1334"
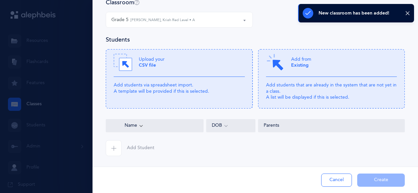
click at [123, 147] on button "Add Student" at bounding box center [130, 148] width 49 height 16
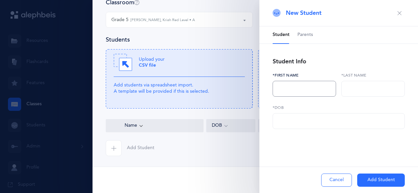
click at [281, 89] on input "text" at bounding box center [303, 89] width 63 height 16
type input "Shaina"
type input "Rose"
type input "[PERSON_NAME]"
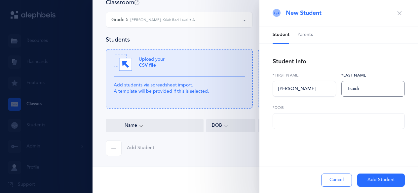
type input "Tsaidi"
type input "[DATE]"
click at [378, 180] on button "Add Student" at bounding box center [381, 180] width 48 height 13
type input "16"
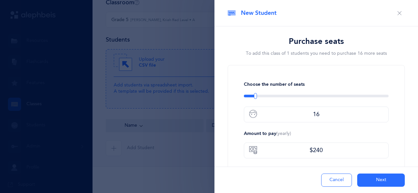
click at [337, 181] on button "Cancel" at bounding box center [336, 180] width 31 height 13
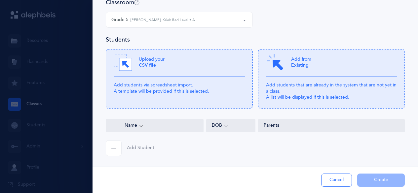
click at [155, 23] on div "Grade 5 [PERSON_NAME], Kriah Red Level • A" at bounding box center [153, 20] width 84 height 7
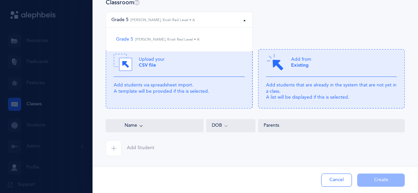
click at [155, 23] on div "Grade 5 [PERSON_NAME], Kriah Red Level • A" at bounding box center [153, 20] width 84 height 7
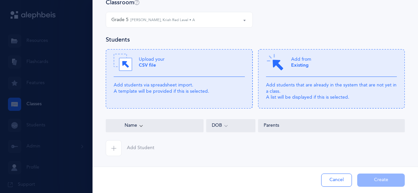
click at [328, 183] on button "Cancel" at bounding box center [336, 180] width 31 height 13
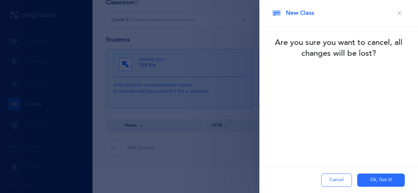
click at [376, 181] on button "Ok, Got it!" at bounding box center [381, 180] width 48 height 13
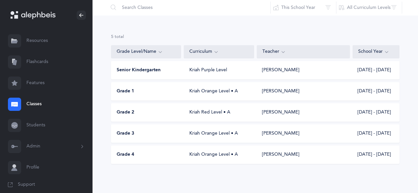
scroll to position [0, 0]
